Goal: Check status: Check status

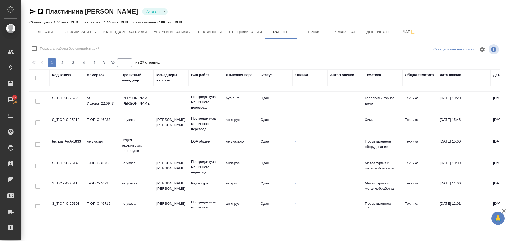
scroll to position [388, 0]
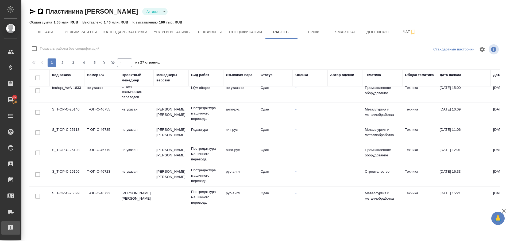
click at [8, 230] on div "Рекламации" at bounding box center [3, 228] width 13 height 8
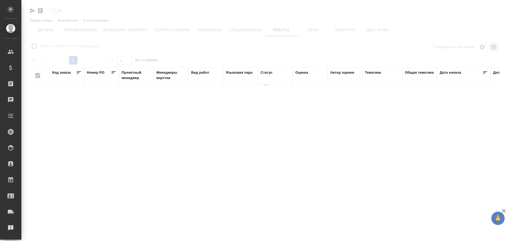
type input "active"
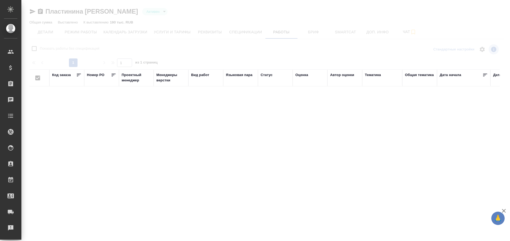
checkbox input "false"
